Goal: Task Accomplishment & Management: Use online tool/utility

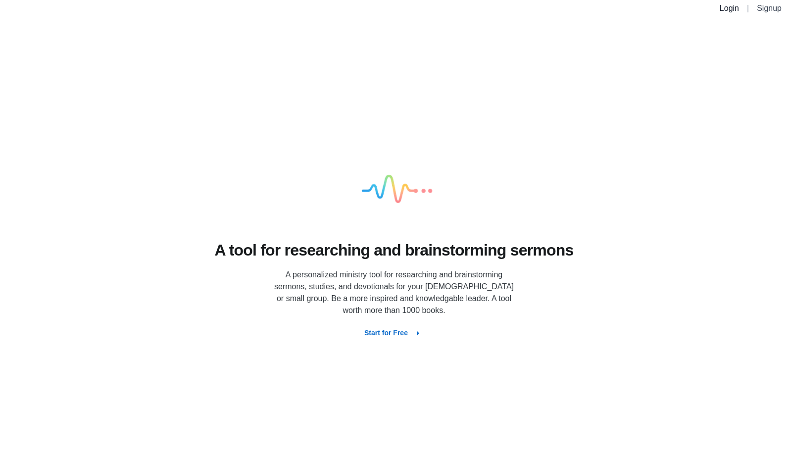
click at [724, 8] on link "Login" at bounding box center [729, 8] width 19 height 8
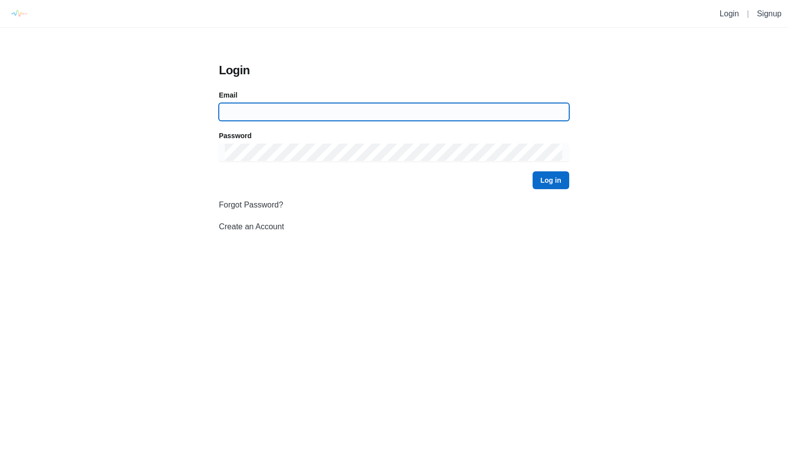
type input "[PERSON_NAME][EMAIL_ADDRESS][PERSON_NAME][DOMAIN_NAME]"
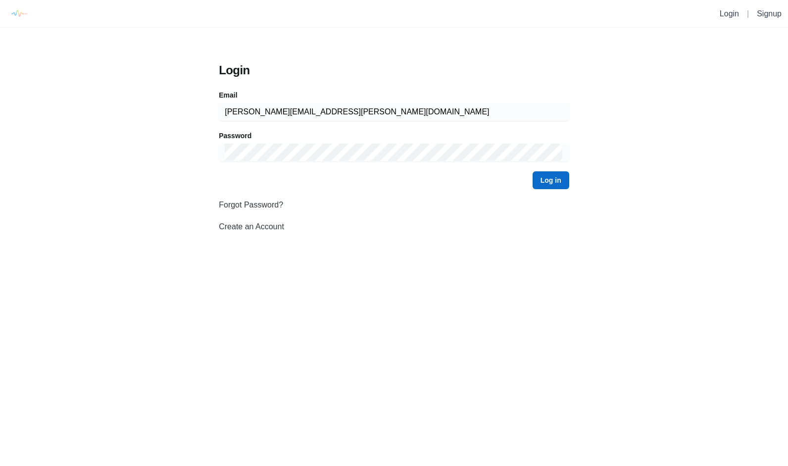
click at [565, 178] on button "Log in" at bounding box center [550, 180] width 37 height 18
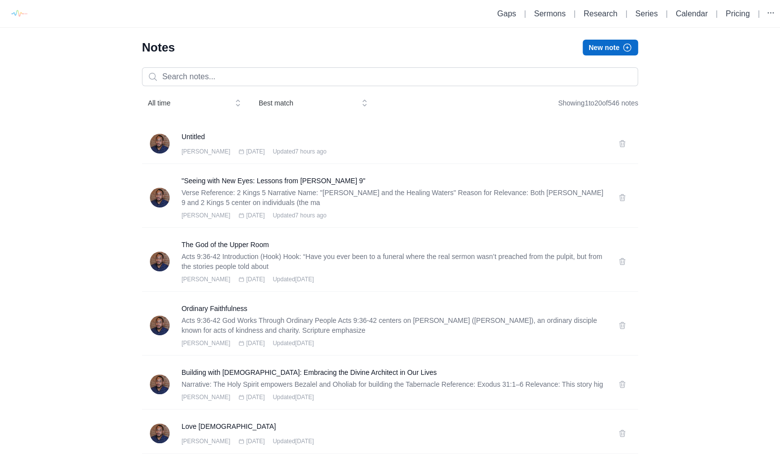
click at [618, 40] on button "New note" at bounding box center [610, 48] width 55 height 16
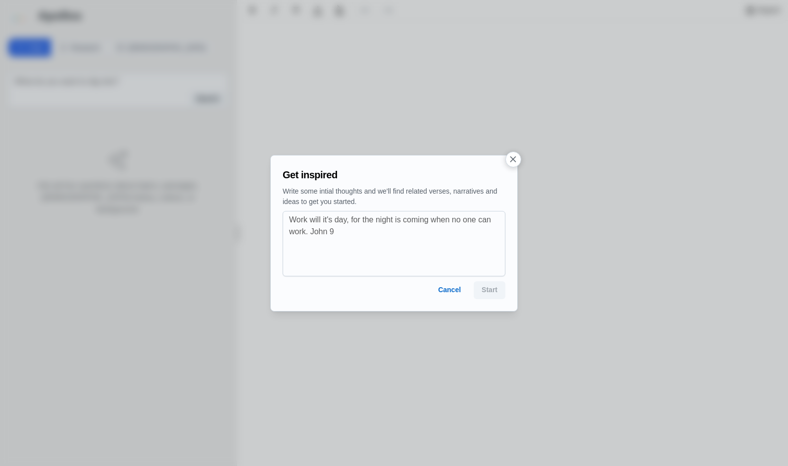
click at [442, 287] on button "Cancel" at bounding box center [449, 290] width 39 height 18
